Goal: Find specific page/section: Locate a particular part of the current website

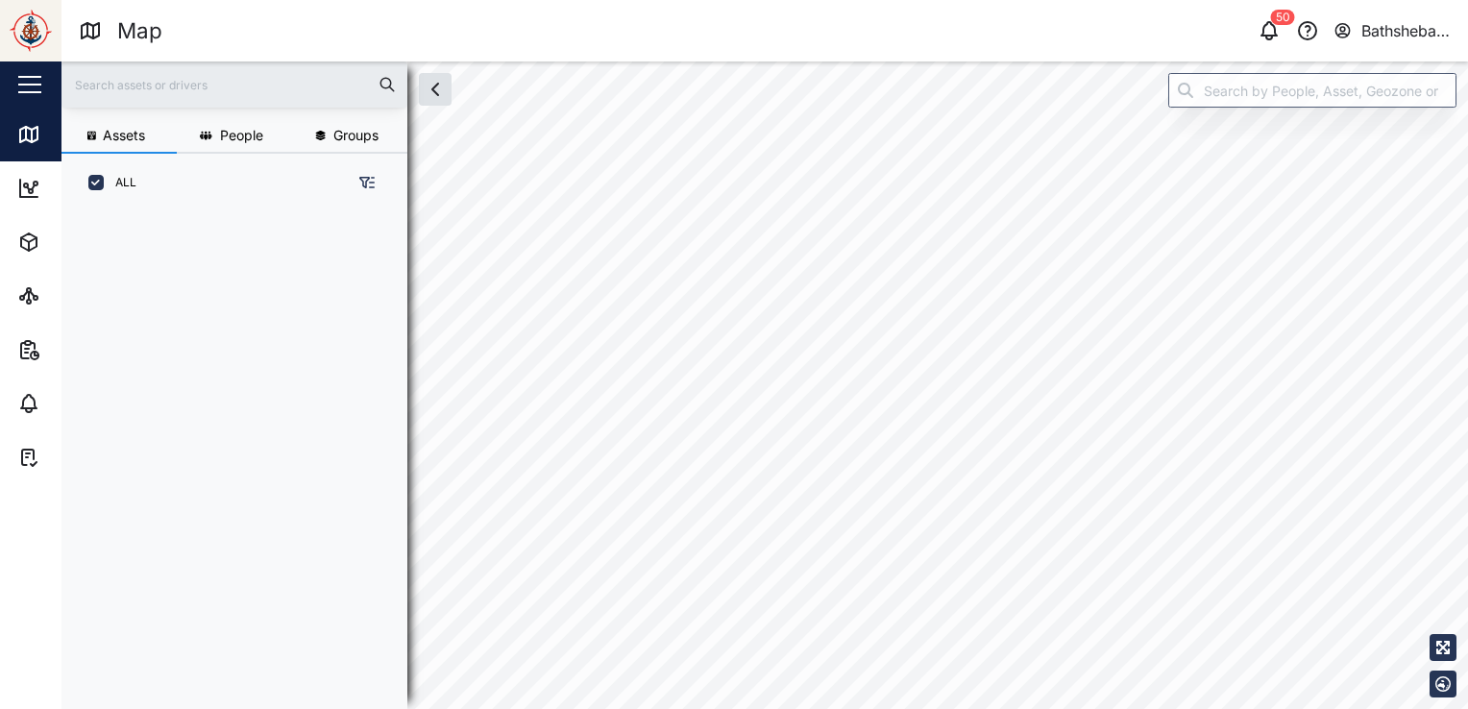
scroll to position [473, 300]
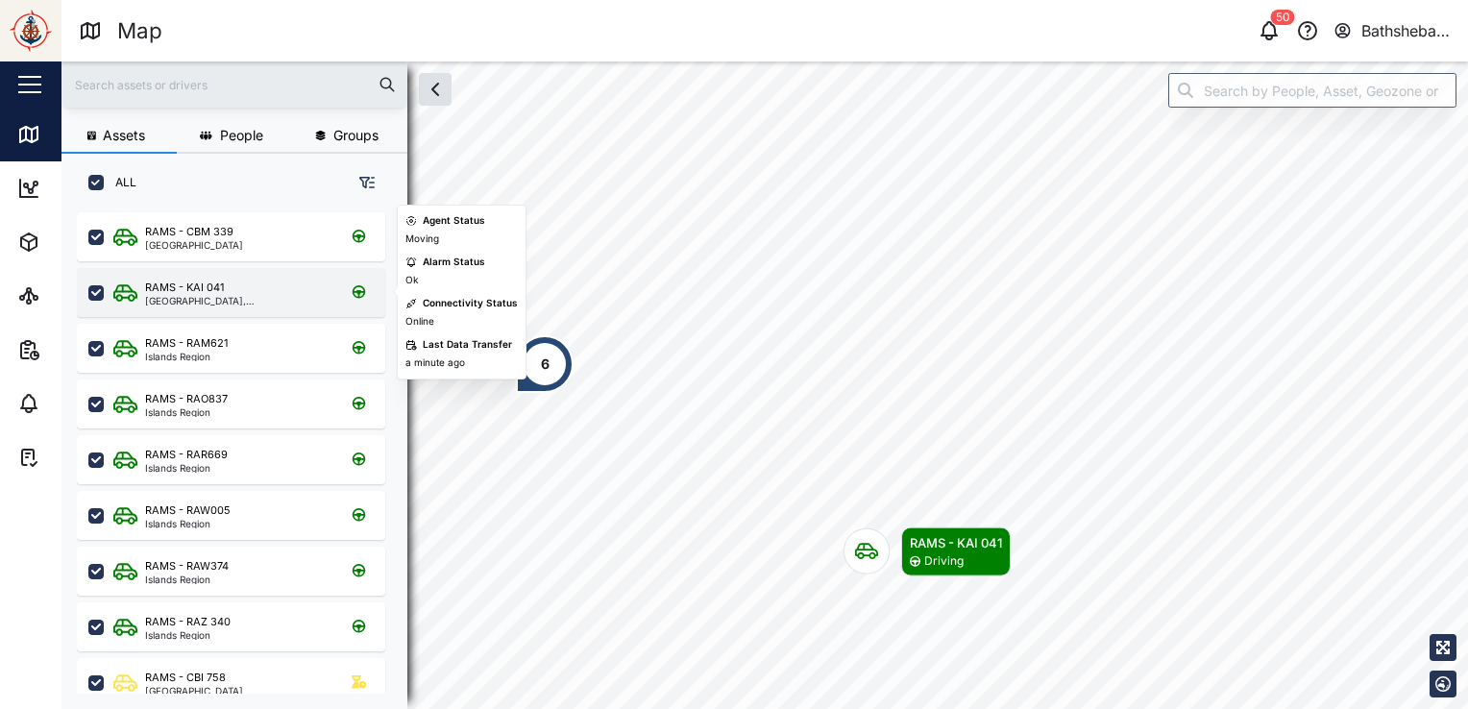
click at [252, 304] on div "RAMS - KAI 041 [GEOGRAPHIC_DATA], [GEOGRAPHIC_DATA]" at bounding box center [243, 293] width 260 height 26
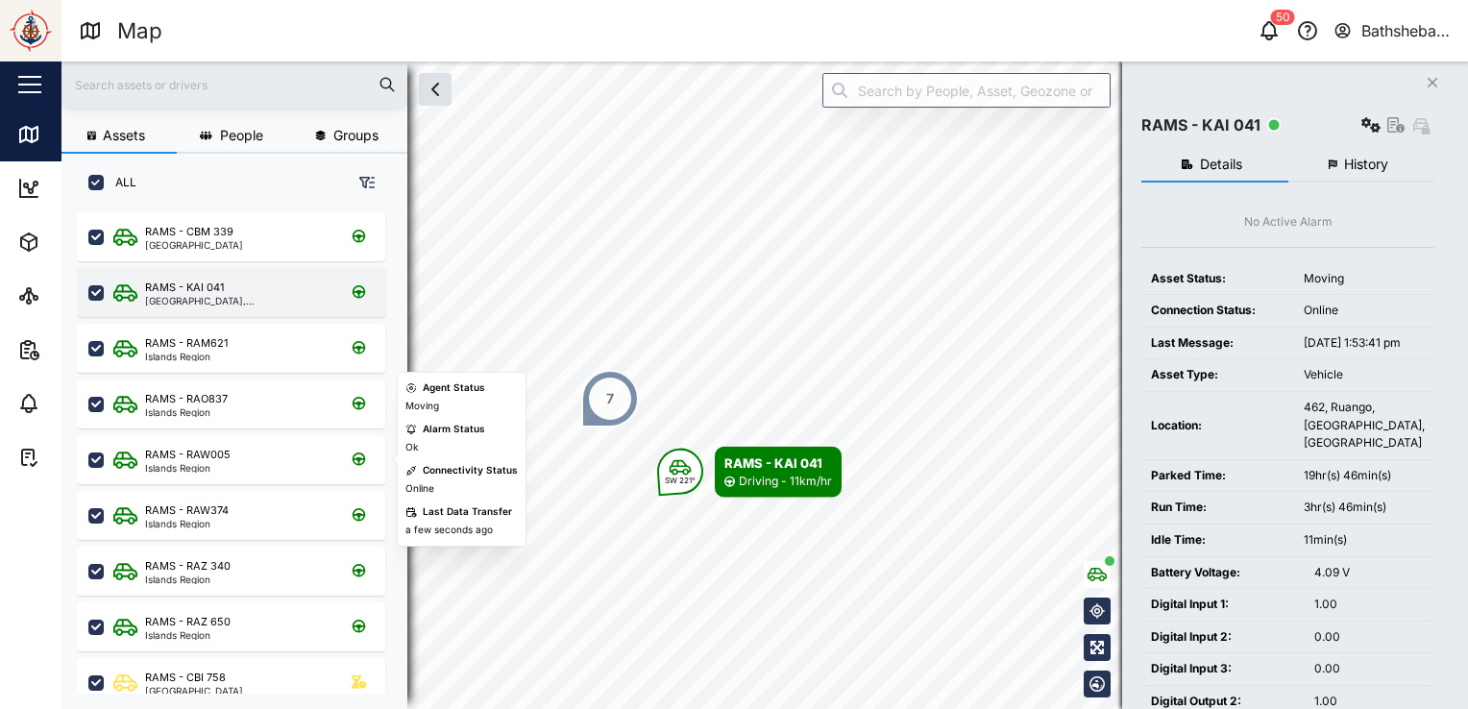
click at [226, 289] on div "RAMS - KAI 041" at bounding box center [237, 288] width 184 height 16
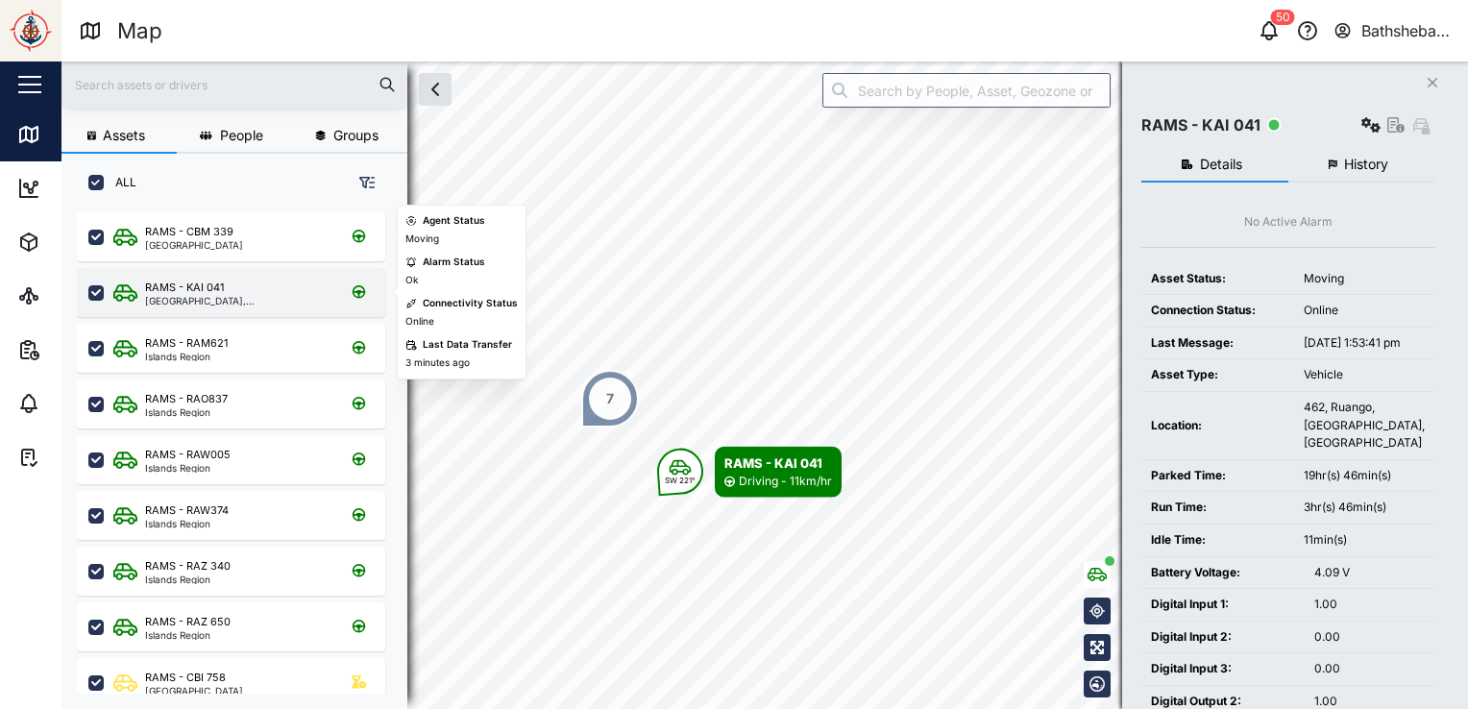
click at [226, 289] on div "RAMS - KAI 041" at bounding box center [237, 288] width 184 height 16
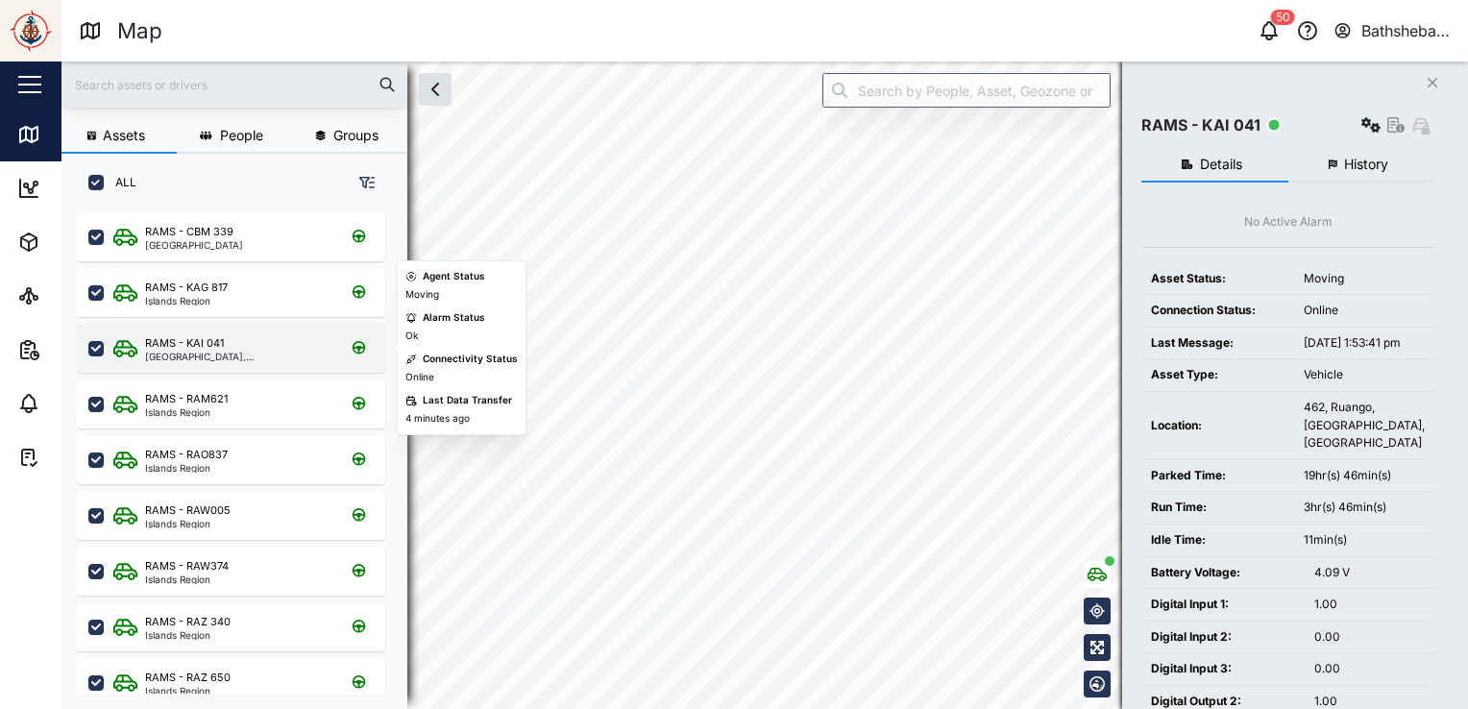
click at [261, 346] on div "RAMS - KAI 041 [GEOGRAPHIC_DATA], [GEOGRAPHIC_DATA]" at bounding box center [243, 348] width 260 height 26
